Goal: Check status: Check status

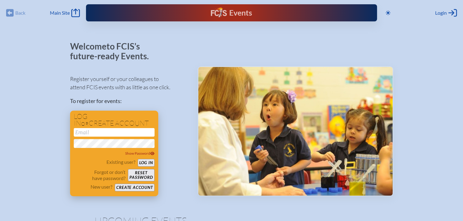
type input "[EMAIL_ADDRESS][DOMAIN_NAME]"
click at [140, 161] on button "Log in" at bounding box center [146, 163] width 17 height 8
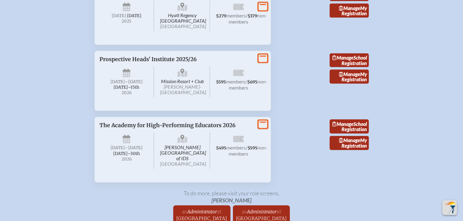
scroll to position [1316, 0]
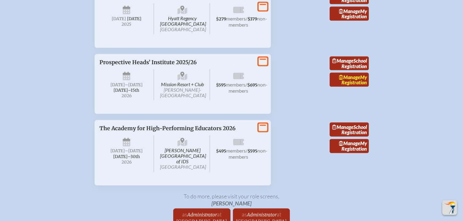
click at [358, 87] on link "Manage My Registration" at bounding box center [349, 80] width 39 height 14
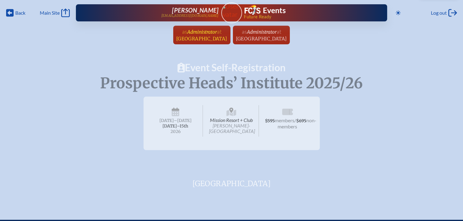
click at [186, 37] on span "[GEOGRAPHIC_DATA]" at bounding box center [201, 39] width 51 height 6
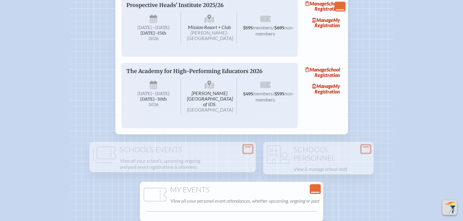
scroll to position [1228, 0]
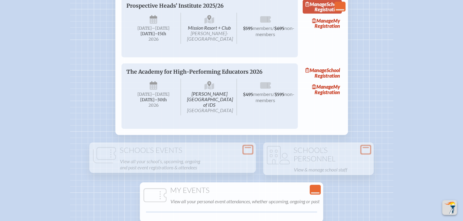
click at [327, 7] on span "Manage" at bounding box center [315, 4] width 21 height 6
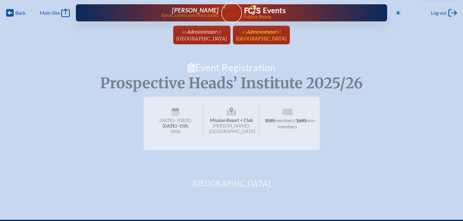
click at [287, 35] on span "at [GEOGRAPHIC_DATA]" at bounding box center [261, 34] width 51 height 13
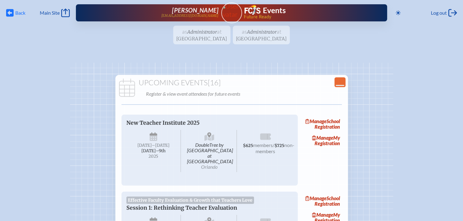
click at [19, 13] on span "Back" at bounding box center [20, 13] width 10 height 6
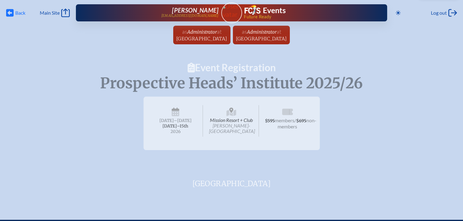
click at [22, 13] on span "Back" at bounding box center [20, 13] width 10 height 6
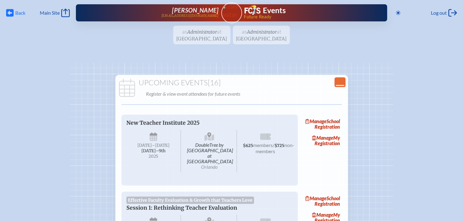
scroll to position [1228, 0]
